Goal: Check status: Check status

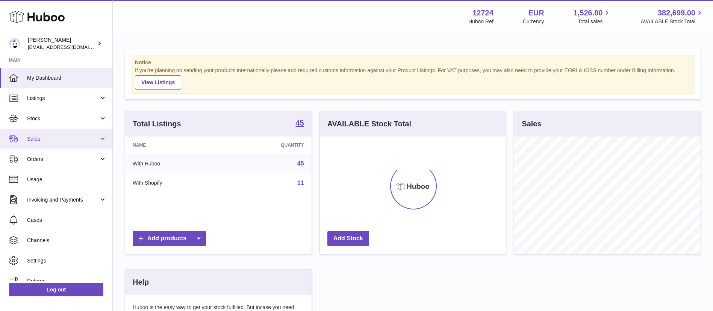
scroll to position [117, 186]
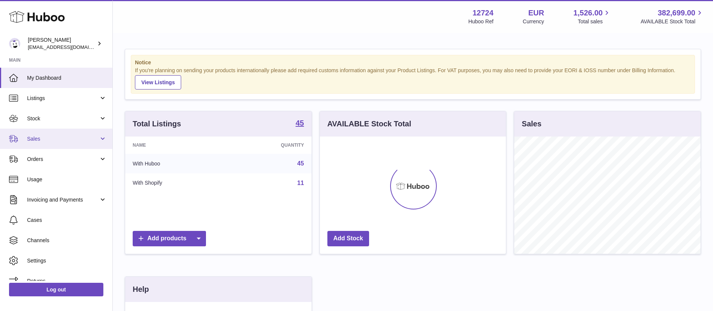
click at [74, 139] on span "Sales" at bounding box center [63, 138] width 72 height 7
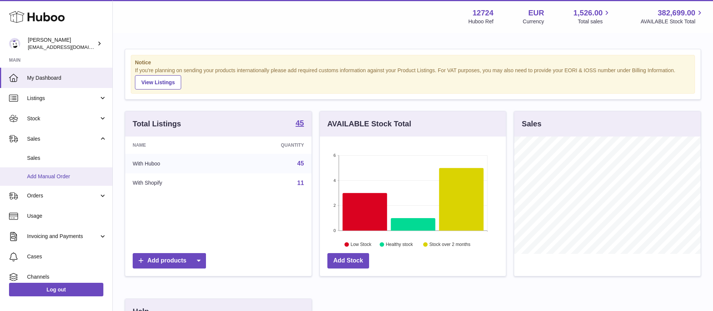
click at [78, 170] on link "Add Manual Order" at bounding box center [56, 176] width 112 height 18
click at [79, 162] on link "Sales" at bounding box center [56, 158] width 112 height 18
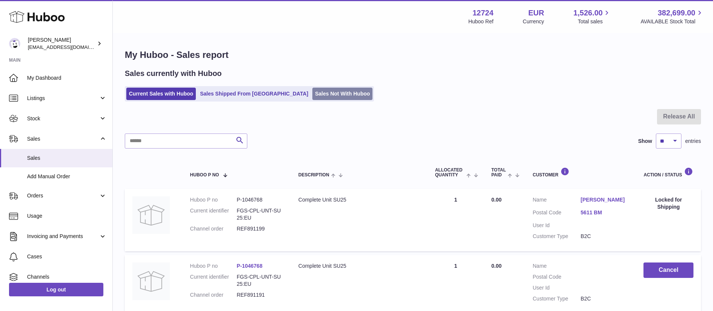
click at [321, 92] on link "Sales Not With Huboo" at bounding box center [342, 94] width 60 height 12
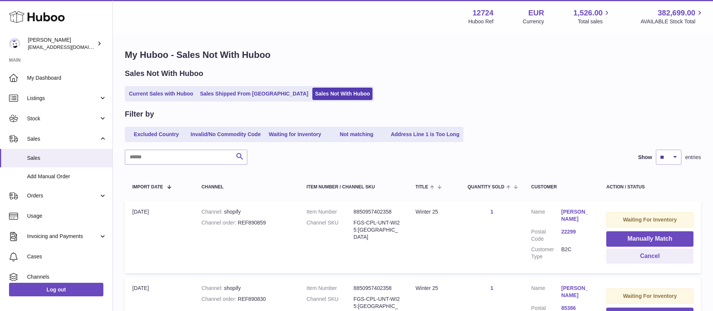
click at [235, 100] on ul "Current Sales with Huboo Sales Shipped From [GEOGRAPHIC_DATA] Sales Not With Hu…" at bounding box center [249, 93] width 249 height 15
click at [244, 95] on link "Sales Shipped From [GEOGRAPHIC_DATA]" at bounding box center [254, 94] width 114 height 12
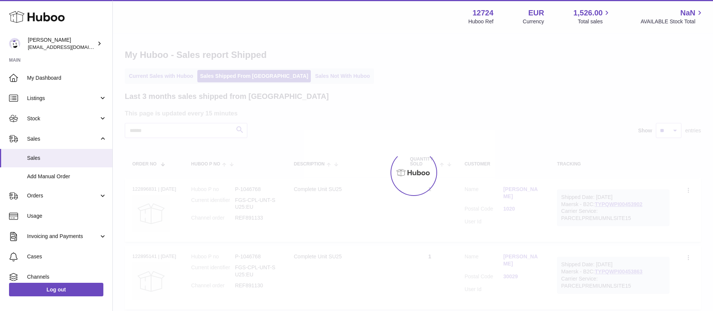
click at [251, 89] on div at bounding box center [413, 172] width 600 height 277
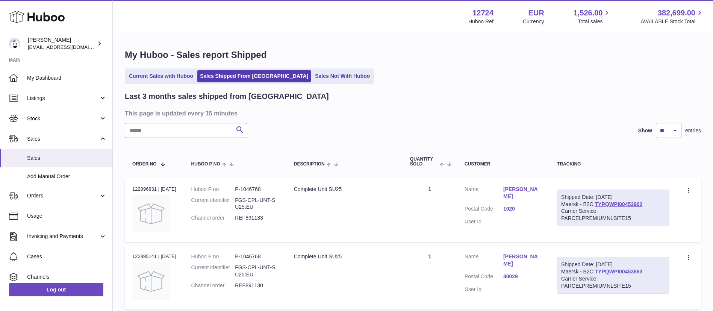
paste input "********"
click at [261, 209] on dd "FGS-CPL-UNT-SU25:EU" at bounding box center [257, 204] width 44 height 14
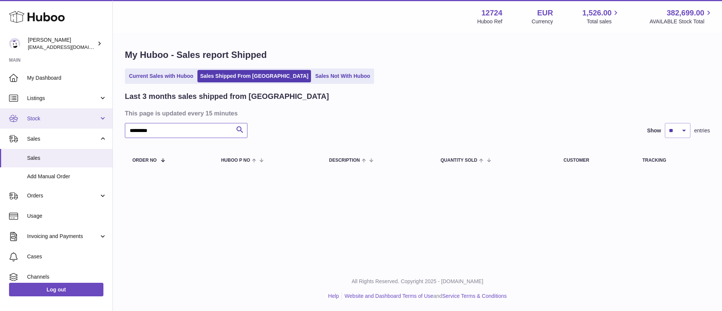
drag, startPoint x: 170, startPoint y: 129, endPoint x: 1, endPoint y: 113, distance: 169.2
click at [0, 112] on div "Huboo Sebastian Lewis internalAdmin-12724@internal.huboo.com Main My Dashboard …" at bounding box center [361, 155] width 722 height 311
paste input "*"
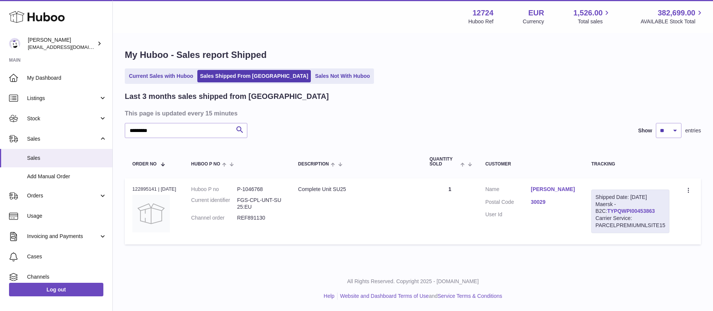
click at [649, 214] on link "TYPQWPI00453863" at bounding box center [631, 211] width 48 height 6
drag, startPoint x: 27, startPoint y: 127, endPoint x: 0, endPoint y: 127, distance: 27.1
click at [0, 127] on div "Huboo Sebastian Lewis internalAdmin-12724@internal.huboo.com Main My Dashboard …" at bounding box center [356, 155] width 713 height 311
paste input "text"
type input "*********"
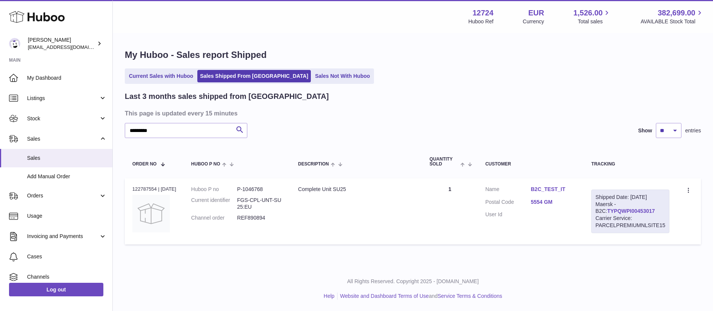
click at [641, 214] on link "TYPQWPI00453017" at bounding box center [631, 211] width 48 height 6
